Goal: Task Accomplishment & Management: Use online tool/utility

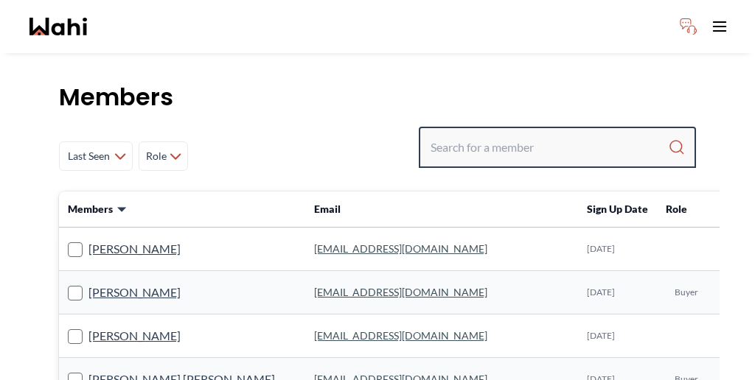
click at [571, 134] on input "Search input" at bounding box center [548, 147] width 237 height 27
paste input "Weaam"
type input "Weaam"
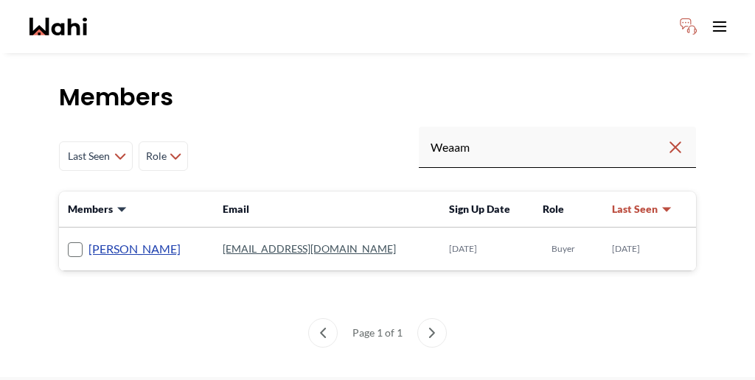
click at [111, 239] on link "[PERSON_NAME]" at bounding box center [134, 248] width 92 height 19
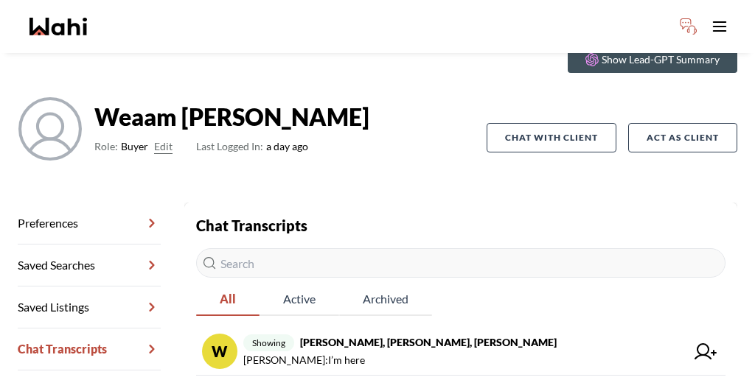
scroll to position [85, 0]
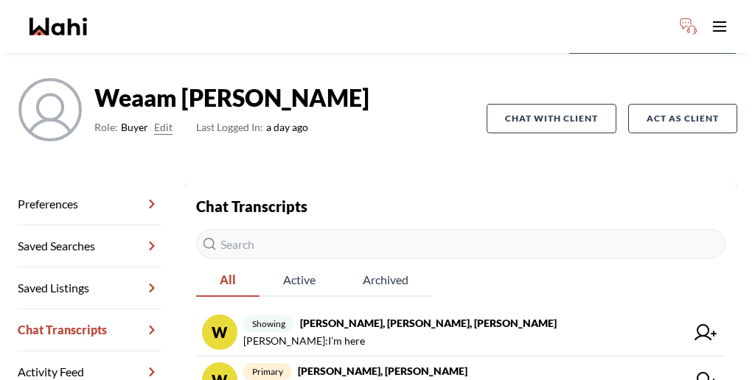
click at [340, 315] on span "showing [PERSON_NAME], [PERSON_NAME], [PERSON_NAME]" at bounding box center [464, 324] width 442 height 18
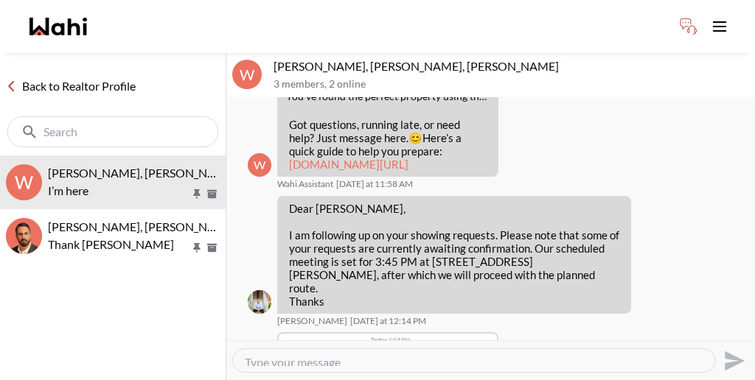
scroll to position [514, 0]
